Goal: Task Accomplishment & Management: Complete application form

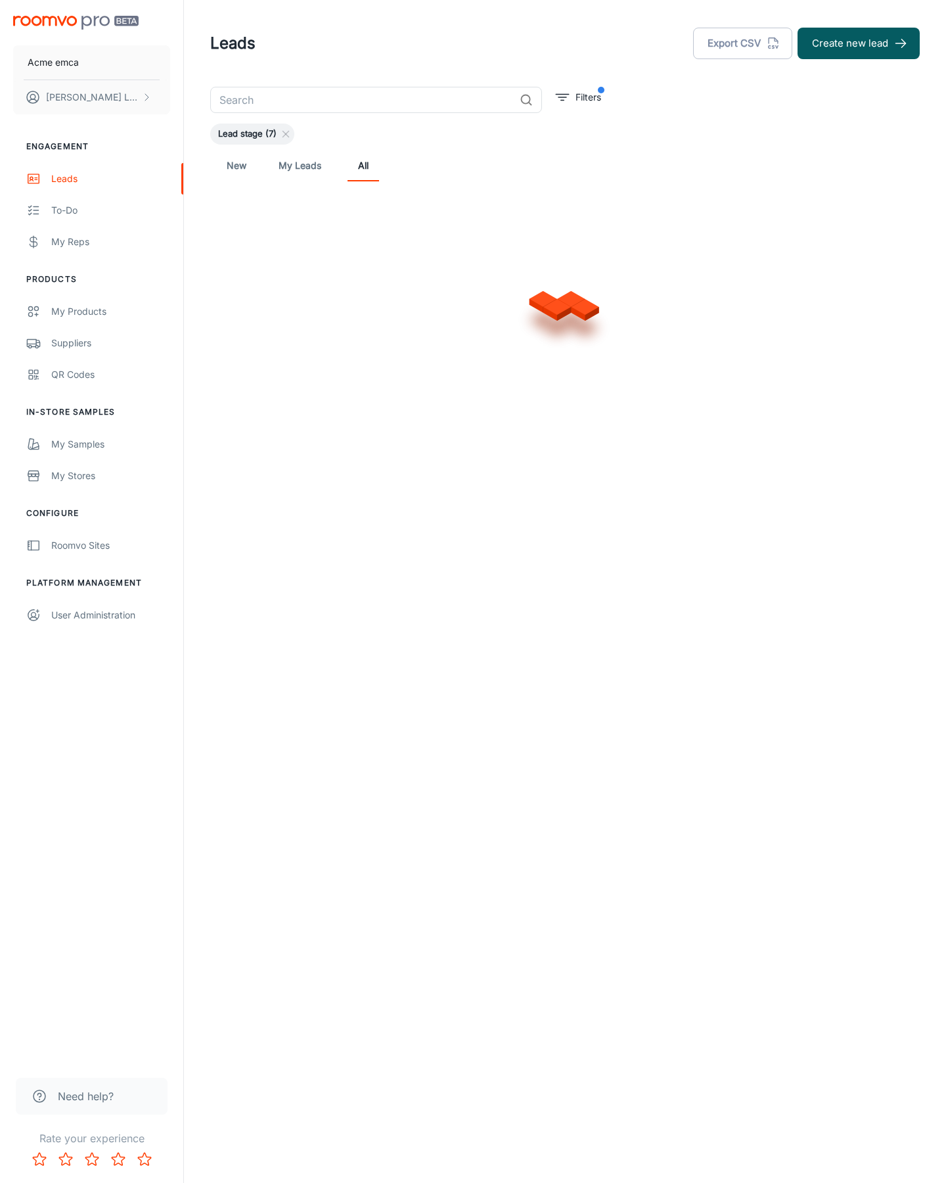
click at [859, 43] on button "Create new lead" at bounding box center [859, 44] width 122 height 32
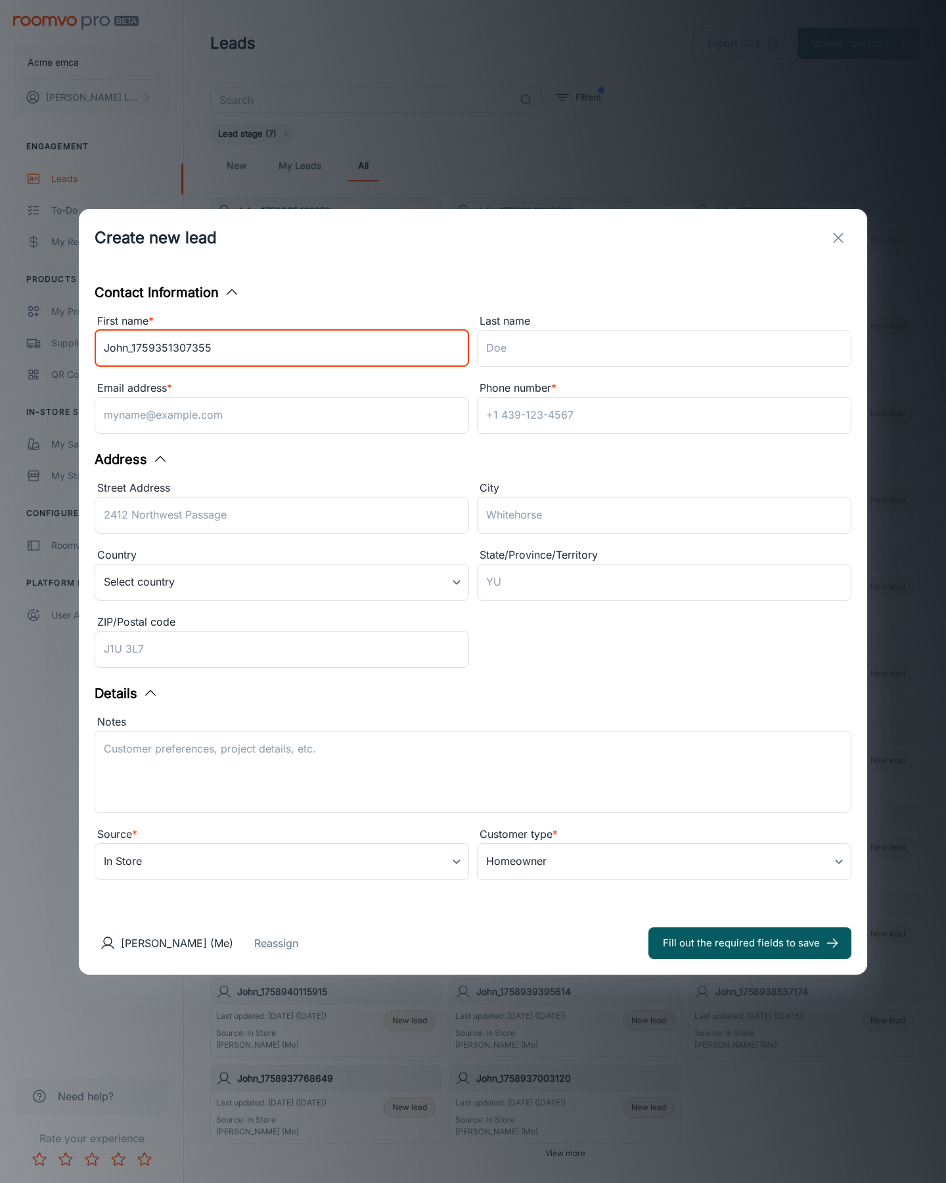
type input "John_1759351307355"
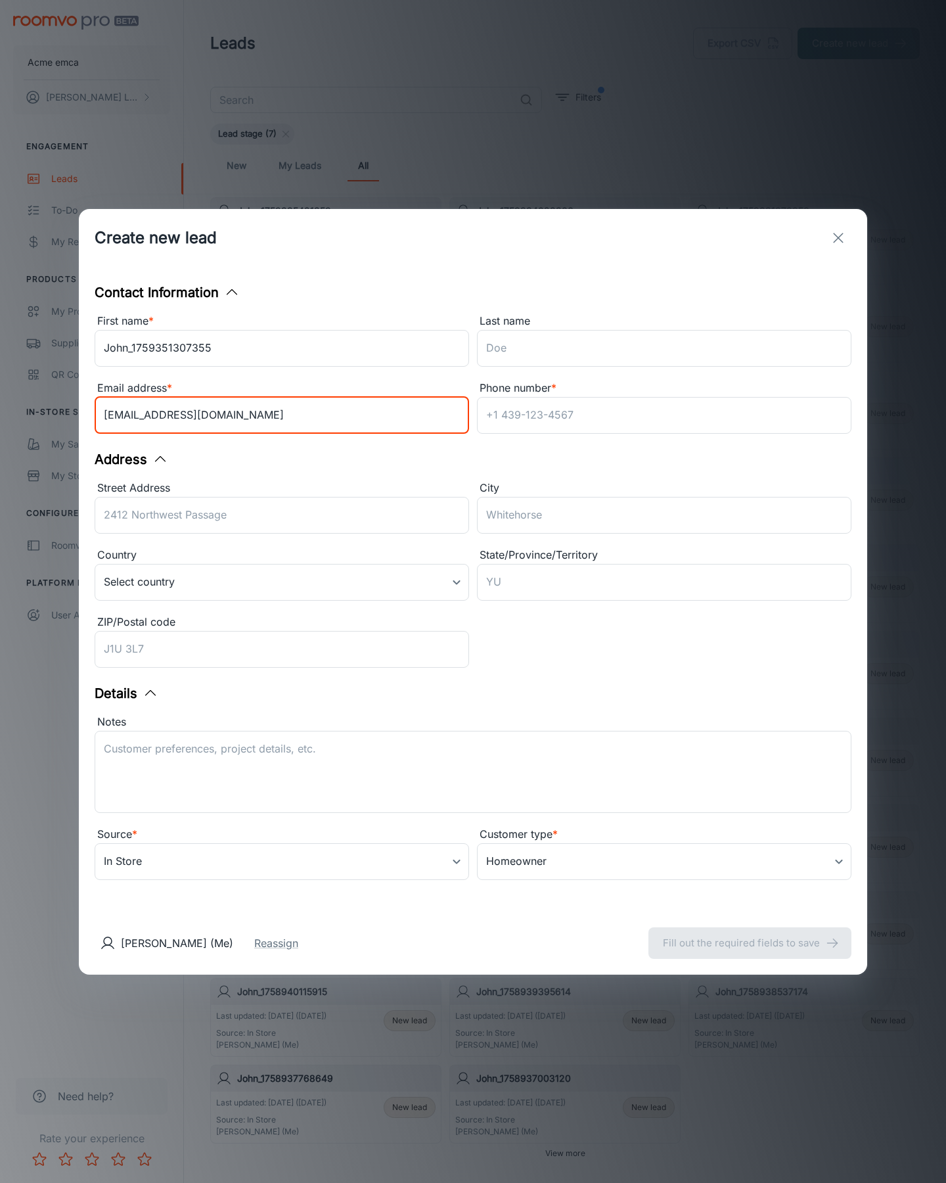
type input "[EMAIL_ADDRESS][DOMAIN_NAME]"
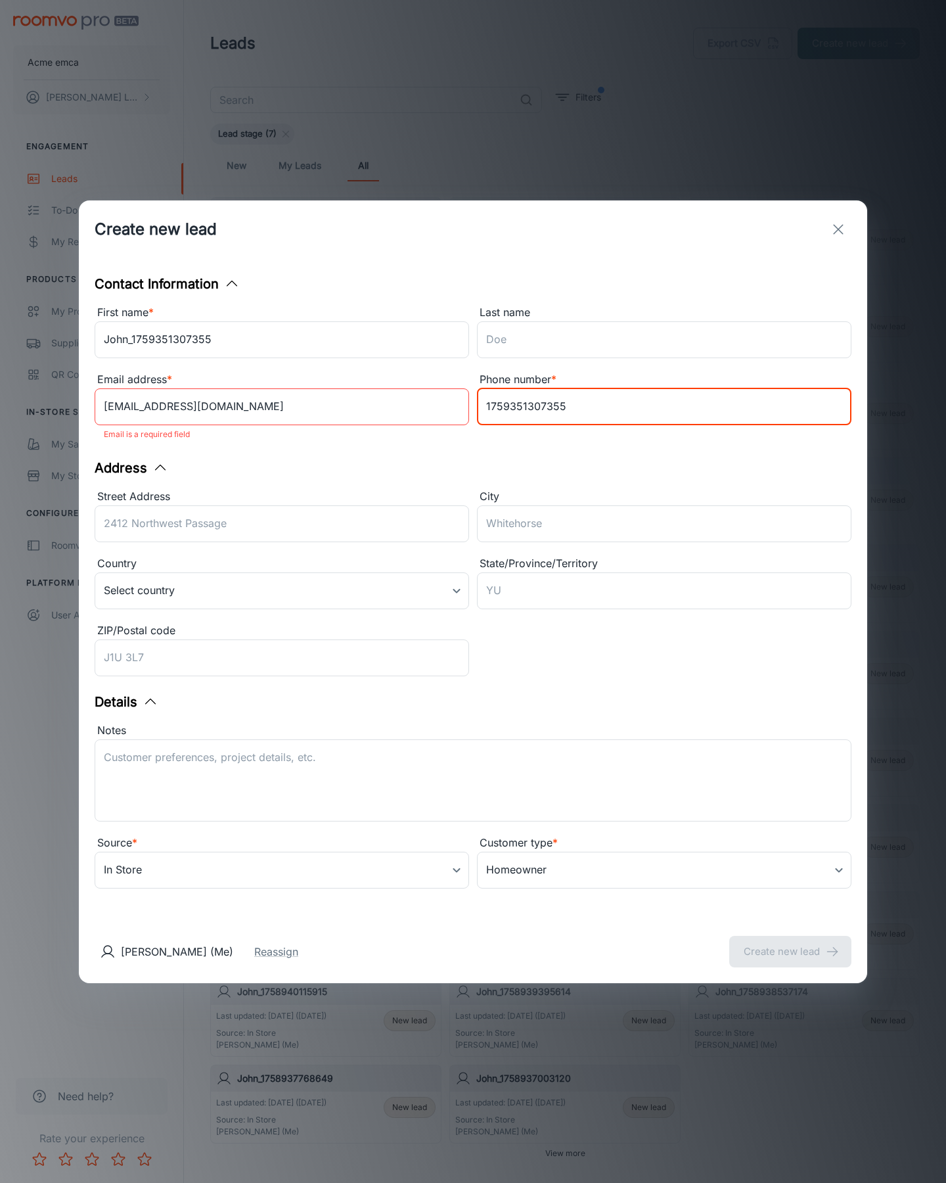
type input "1759351307355"
click at [790, 942] on button "Create new lead" at bounding box center [790, 952] width 122 height 32
